Goal: Task Accomplishment & Management: Manage account settings

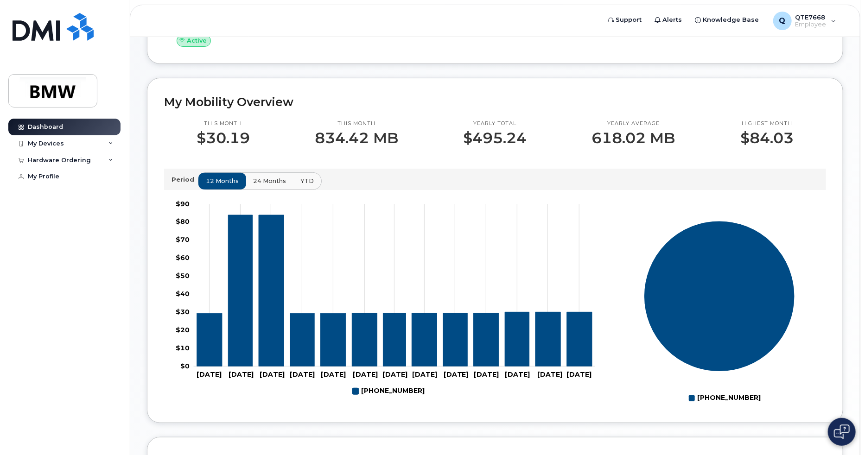
scroll to position [232, 0]
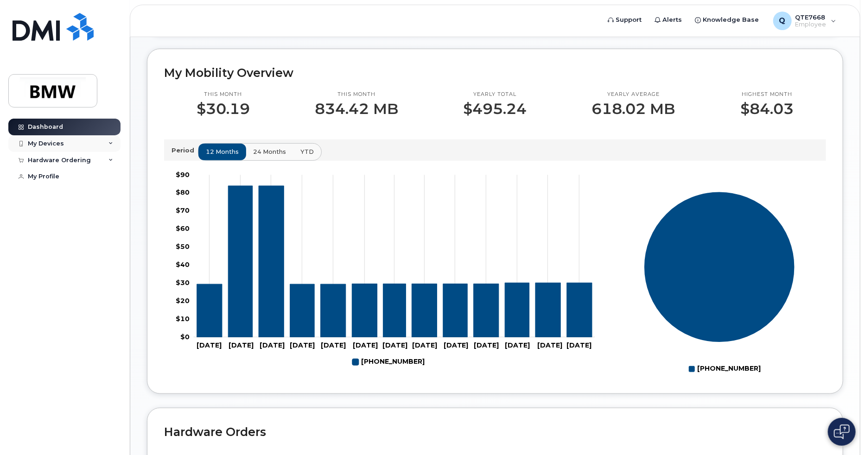
click at [54, 148] on div "My Devices" at bounding box center [64, 143] width 112 height 17
click at [45, 188] on img at bounding box center [41, 183] width 9 height 9
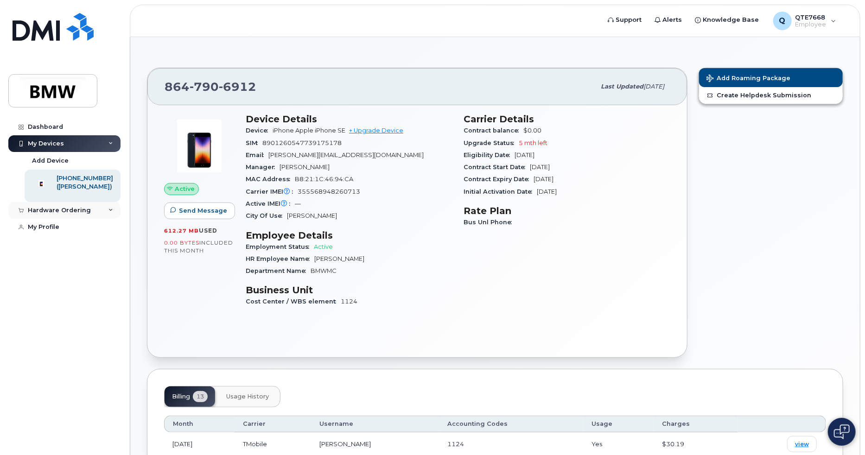
click at [108, 219] on div "Hardware Ordering" at bounding box center [64, 210] width 112 height 17
click at [379, 130] on link "+ Upgrade Device" at bounding box center [376, 130] width 54 height 7
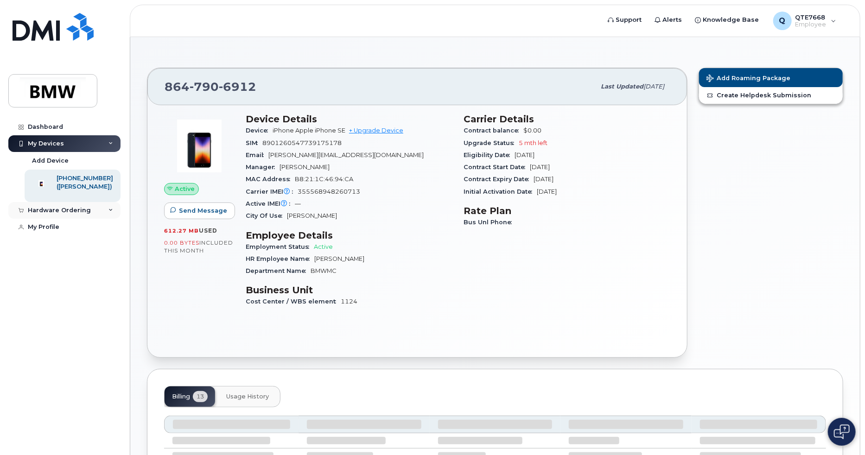
click at [71, 214] on div "Hardware Ordering" at bounding box center [59, 210] width 63 height 7
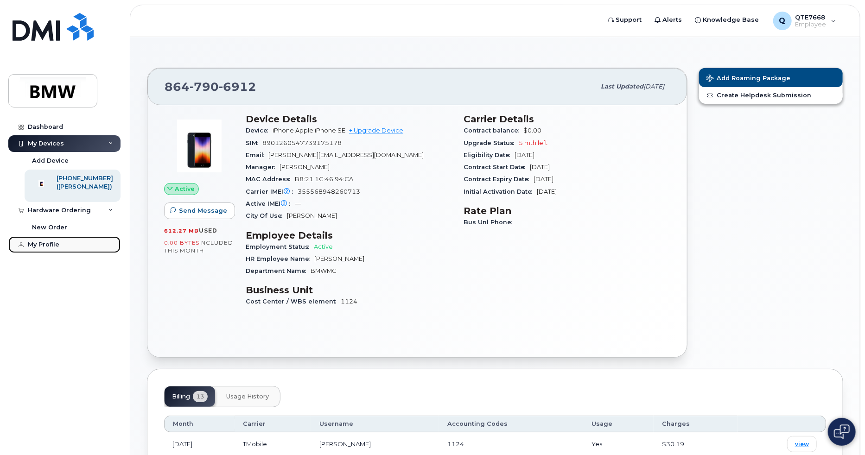
click at [50, 248] on div "My Profile" at bounding box center [44, 244] width 32 height 7
